Goal: Communication & Community: Participate in discussion

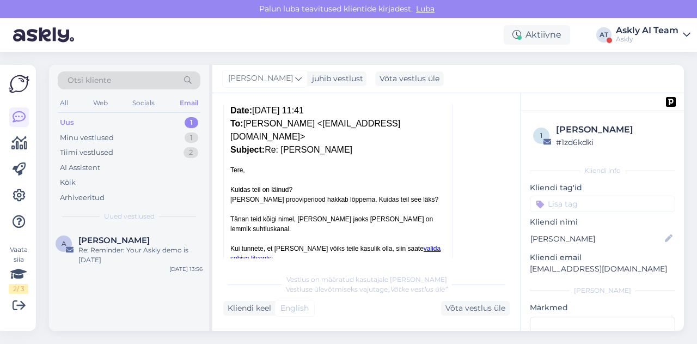
scroll to position [307, 0]
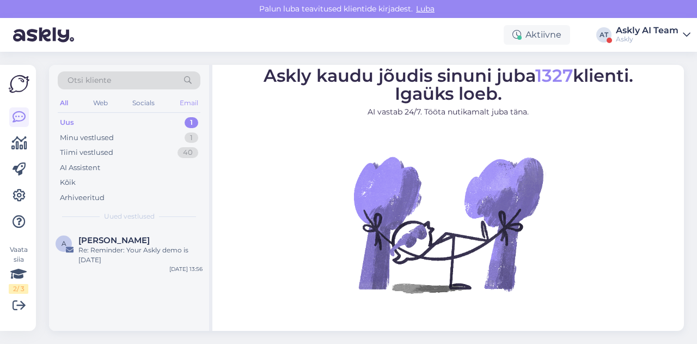
click at [187, 96] on div "Email" at bounding box center [188, 103] width 23 height 14
click at [124, 156] on div "Tiimi vestlused 2" at bounding box center [129, 152] width 143 height 15
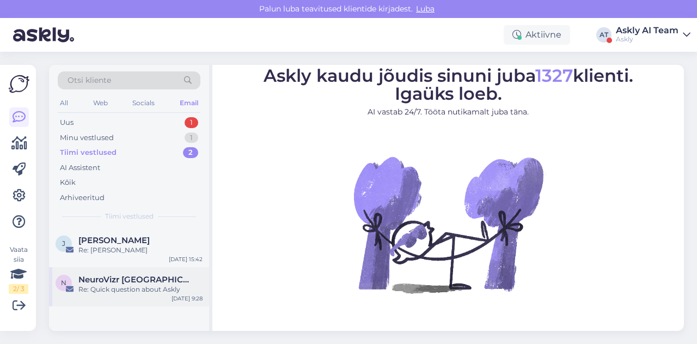
click at [126, 273] on div "N NeuroVizr Switzerland Re: Quick question about Askly Jan 28 9:28" at bounding box center [129, 286] width 160 height 39
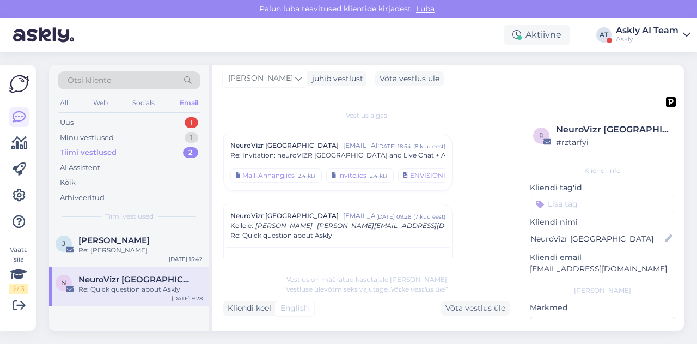
scroll to position [48, 0]
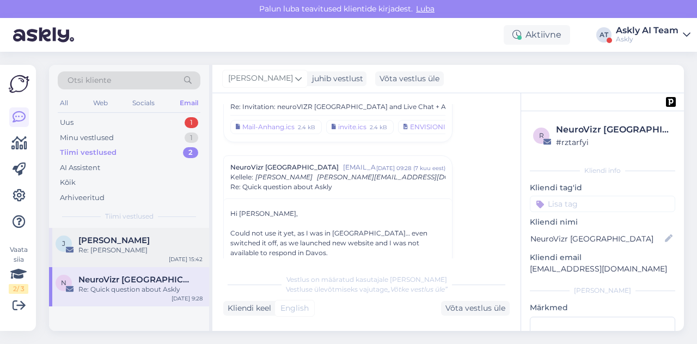
click at [133, 253] on div "Re: [PERSON_NAME]" at bounding box center [140, 250] width 124 height 10
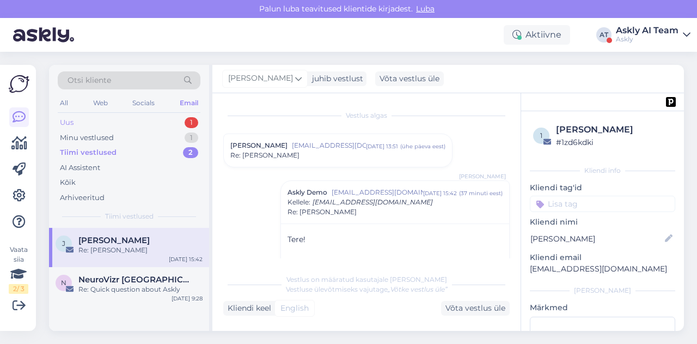
click at [136, 121] on div "Uus 1" at bounding box center [129, 122] width 143 height 15
